Goal: Communication & Community: Answer question/provide support

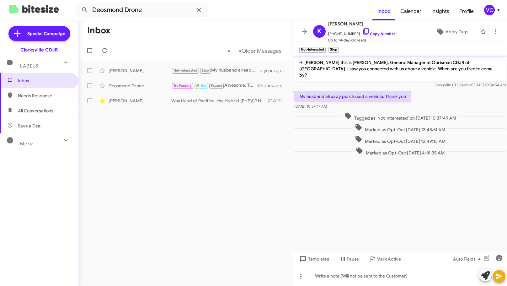
click at [229, 209] on div "Inbox « Previous » Next Older Messages [PERSON_NAME] Not-Interested Stop My hus…" at bounding box center [185, 153] width 214 height 266
click at [31, 92] on span "Needs Response" at bounding box center [39, 95] width 78 height 15
type input "in:needs-response"
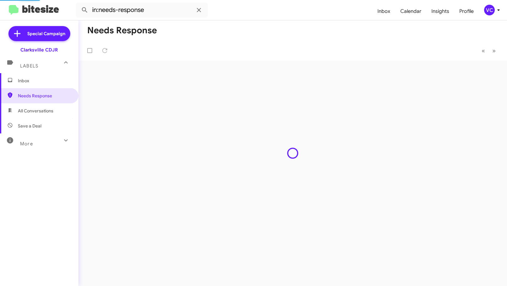
click at [277, 27] on mat-toolbar-row "Needs Response" at bounding box center [292, 30] width 429 height 20
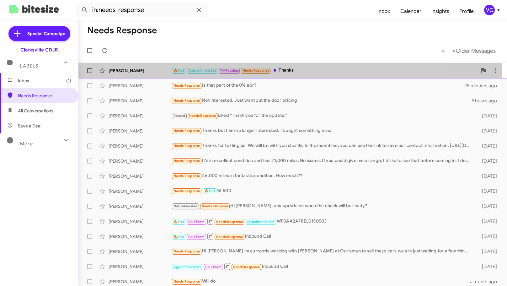
click at [155, 72] on div "[PERSON_NAME]" at bounding box center [140, 70] width 63 height 6
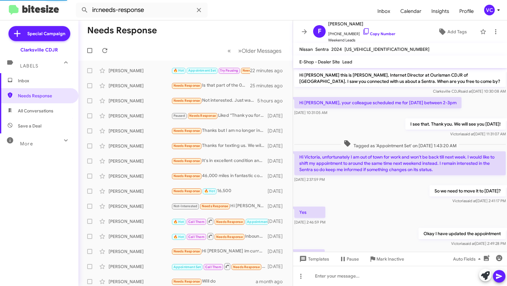
scroll to position [32, 0]
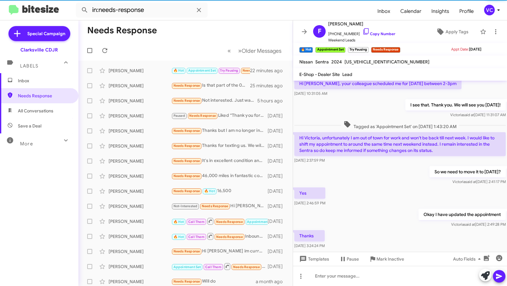
click at [421, 189] on div "Yes [DATE] 2:46:59 PM" at bounding box center [400, 196] width 214 height 21
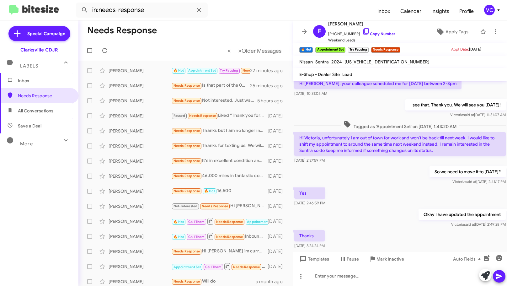
click at [411, 235] on div "Thanks [DATE] 3:24:24 PM" at bounding box center [400, 239] width 214 height 21
click at [374, 277] on div at bounding box center [400, 276] width 214 height 20
click at [341, 275] on div "You're [PERSON_NAME]." at bounding box center [400, 276] width 214 height 20
click at [396, 282] on div "You're welcome." at bounding box center [400, 276] width 214 height 20
click at [503, 275] on icon at bounding box center [500, 276] width 8 height 8
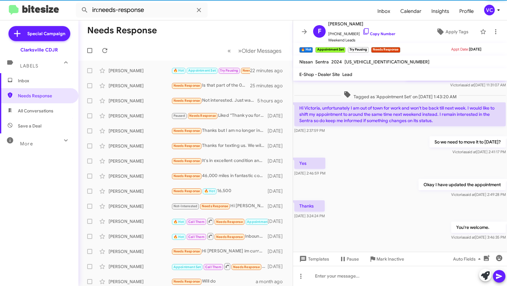
click at [412, 201] on div "Thanks [DATE] 3:24:24 PM" at bounding box center [400, 209] width 214 height 21
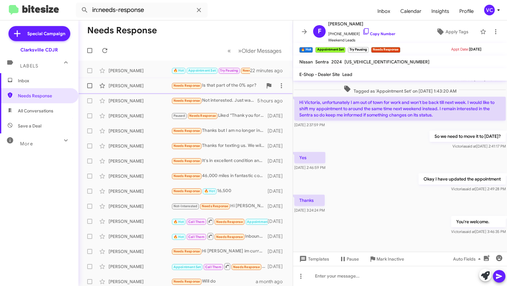
click at [153, 84] on div "[PERSON_NAME]" at bounding box center [140, 86] width 63 height 6
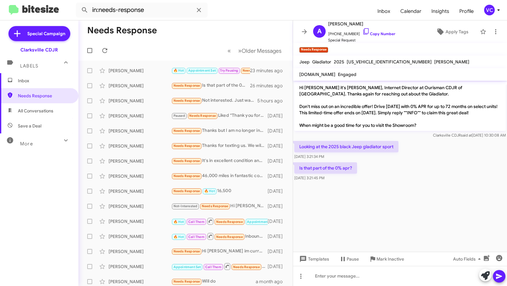
click at [411, 209] on cdk-virtual-scroll-viewport "Hi [PERSON_NAME] it's [PERSON_NAME], Internet Director at Ourisman CDJR of [GEO…" at bounding box center [400, 166] width 214 height 171
click at [421, 204] on cdk-virtual-scroll-viewport "Hi [PERSON_NAME] it's [PERSON_NAME], Internet Director at Ourisman CDJR of [GEO…" at bounding box center [400, 166] width 214 height 171
click at [414, 196] on cdk-virtual-scroll-viewport "Hi [PERSON_NAME] it's [PERSON_NAME], Internet Director at Ourisman CDJR of [GEO…" at bounding box center [400, 166] width 214 height 171
click at [425, 197] on cdk-virtual-scroll-viewport "Hi [PERSON_NAME] it's [PERSON_NAME], Internet Director at Ourisman CDJR of [GEO…" at bounding box center [400, 166] width 214 height 171
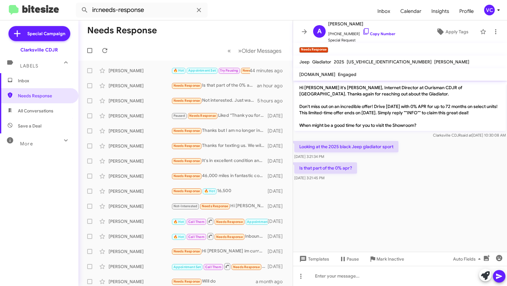
click at [424, 196] on cdk-virtual-scroll-viewport "Hi [PERSON_NAME] it's [PERSON_NAME], Internet Director at Ourisman CDJR of [GEO…" at bounding box center [400, 166] width 214 height 171
click at [425, 198] on cdk-virtual-scroll-viewport "Hi [PERSON_NAME] it's [PERSON_NAME], Internet Director at Ourisman CDJR of [GEO…" at bounding box center [400, 166] width 214 height 171
click at [406, 192] on cdk-virtual-scroll-viewport "Hi [PERSON_NAME] it's [PERSON_NAME], Internet Director at Ourisman CDJR of [GEO…" at bounding box center [400, 166] width 214 height 171
click at [405, 195] on cdk-virtual-scroll-viewport "Hi [PERSON_NAME] it's [PERSON_NAME], Internet Director at Ourisman CDJR of [GEO…" at bounding box center [400, 166] width 214 height 171
drag, startPoint x: 354, startPoint y: 153, endPoint x: 391, endPoint y: 154, distance: 37.0
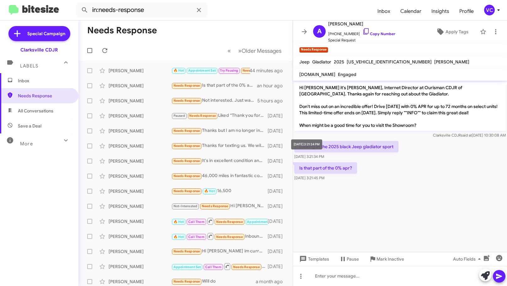
click at [391, 154] on body "in:needs-response Inbox Calendar Insights Profile VC Special Campaign Clarksvil…" at bounding box center [253, 143] width 507 height 286
click at [425, 203] on cdk-virtual-scroll-viewport "Hi [PERSON_NAME] it's [PERSON_NAME], Internet Director at Ourisman CDJR of [GEO…" at bounding box center [400, 166] width 214 height 171
click at [429, 204] on cdk-virtual-scroll-viewport "Hi [PERSON_NAME] it's [PERSON_NAME], Internet Director at Ourisman CDJR of [GEO…" at bounding box center [400, 166] width 214 height 171
click at [432, 162] on div "Is that part of the 0% apr? [DATE] 3:21:45 PM" at bounding box center [400, 171] width 214 height 21
drag, startPoint x: 340, startPoint y: 143, endPoint x: 414, endPoint y: 148, distance: 73.6
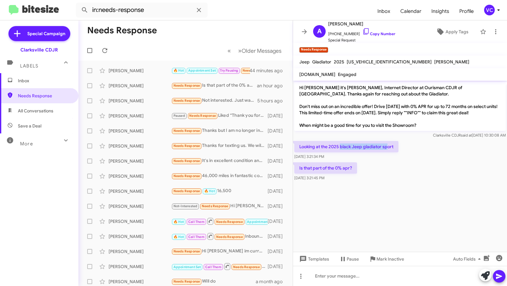
click at [413, 148] on div "Looking at the 2025 black Jeep gladiator sport [DATE] 3:21:34 PM" at bounding box center [400, 150] width 214 height 21
drag, startPoint x: 461, startPoint y: 187, endPoint x: 465, endPoint y: 195, distance: 9.1
click at [462, 190] on cdk-virtual-scroll-viewport "Hi [PERSON_NAME] it's [PERSON_NAME], Internet Director at Ourisman CDJR of [GEO…" at bounding box center [400, 166] width 214 height 171
click at [464, 235] on cdk-virtual-scroll-viewport "Hi [PERSON_NAME] it's [PERSON_NAME], Internet Director at Ourisman CDJR of [GEO…" at bounding box center [400, 166] width 214 height 171
click at [464, 237] on cdk-virtual-scroll-viewport "Hi [PERSON_NAME] it's [PERSON_NAME], Internet Director at Ourisman CDJR of [GEO…" at bounding box center [400, 166] width 214 height 171
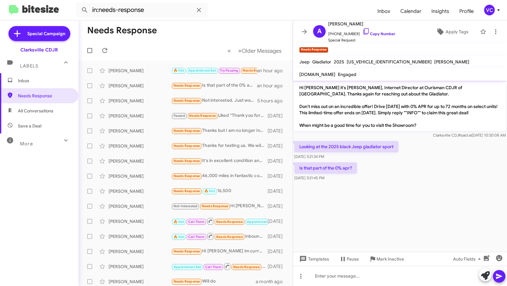
drag, startPoint x: 209, startPoint y: 34, endPoint x: 171, endPoint y: 38, distance: 38.2
click at [209, 34] on mat-toolbar-row "Needs Response" at bounding box center [185, 30] width 214 height 20
click at [106, 52] on icon at bounding box center [105, 51] width 8 height 8
click at [273, 20] on div "in:needs-response Inbox Calendar Insights Profile VC Special Campaign Clarksvil…" at bounding box center [253, 143] width 507 height 286
click at [268, 13] on form "in:needs-response" at bounding box center [224, 10] width 297 height 15
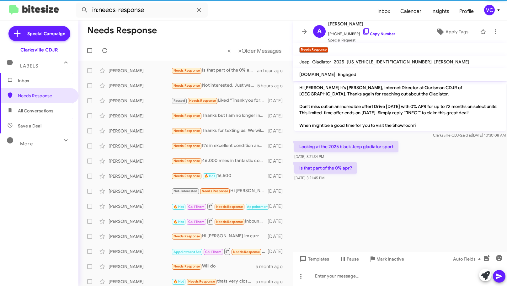
click at [252, 19] on mat-toolbar "in:needs-response Inbox Calendar Insights Profile VC" at bounding box center [253, 10] width 507 height 20
click at [254, 19] on mat-toolbar "in:needs-response Inbox Calendar Insights Profile VC" at bounding box center [253, 10] width 507 height 20
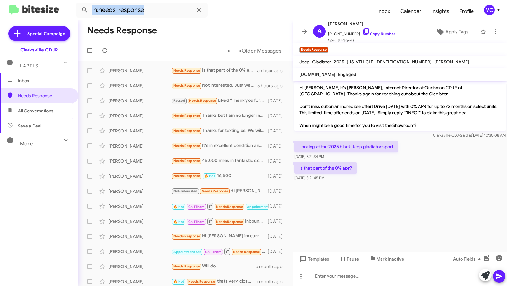
click at [254, 19] on mat-toolbar "in:needs-response Inbox Calendar Insights Profile VC" at bounding box center [253, 10] width 507 height 20
